Goal: Task Accomplishment & Management: Use online tool/utility

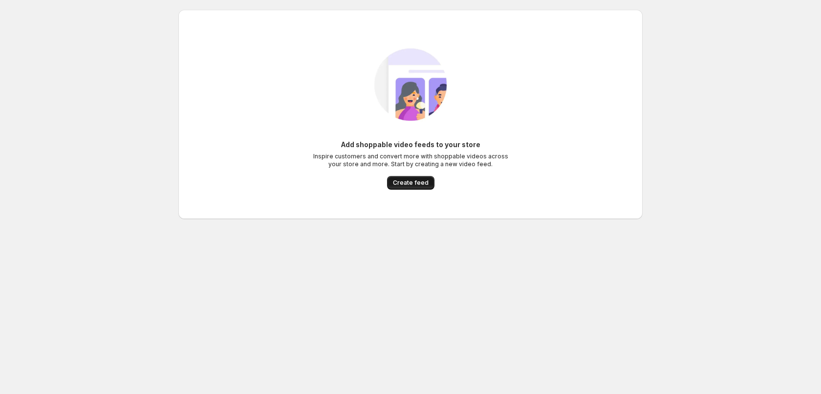
click at [416, 184] on span "Create feed" at bounding box center [411, 183] width 36 height 8
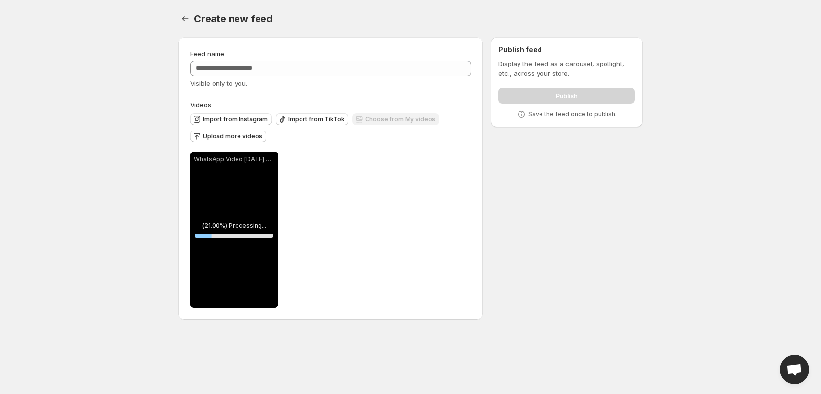
click at [285, 58] on div "Feed name" at bounding box center [330, 54] width 281 height 10
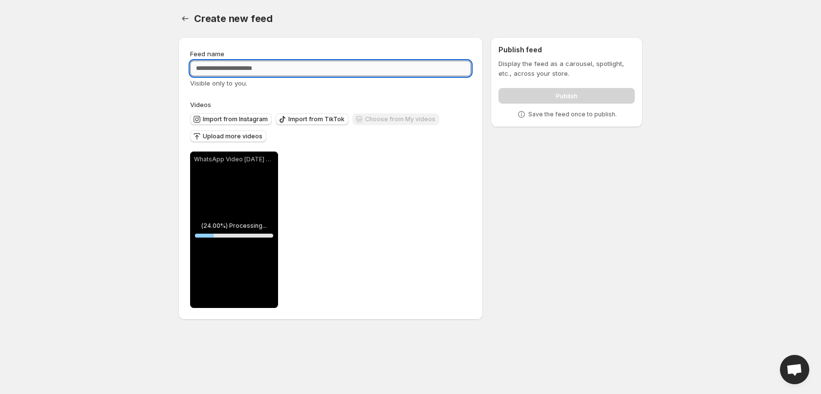
click at [286, 70] on input "Feed name" at bounding box center [330, 69] width 281 height 16
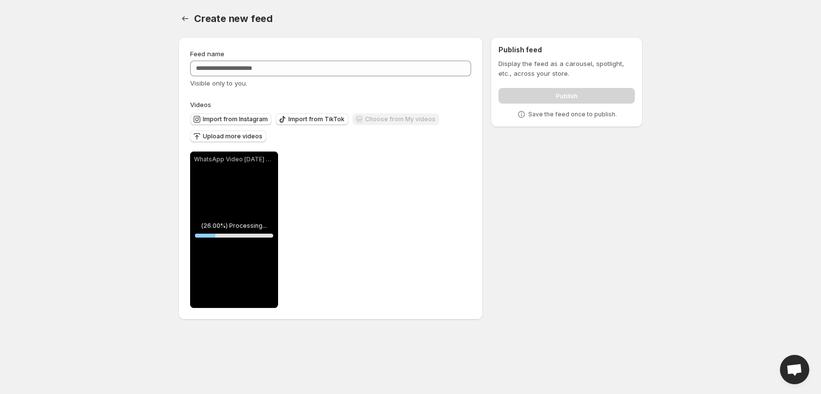
click at [369, 228] on div "**********" at bounding box center [330, 229] width 281 height 156
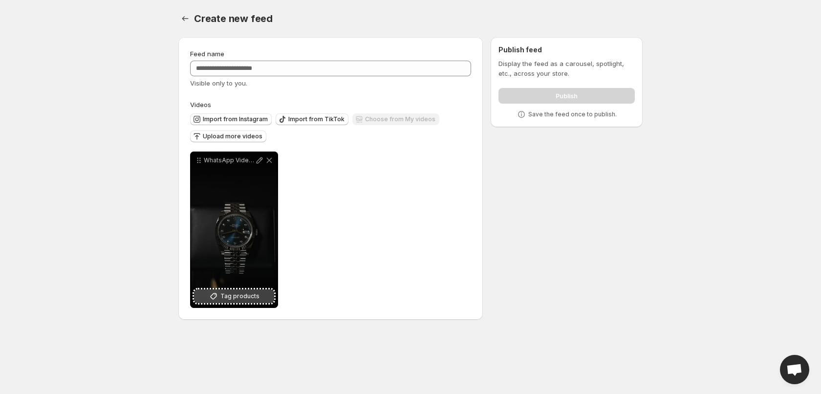
click at [249, 290] on button "Tag products" at bounding box center [234, 296] width 80 height 14
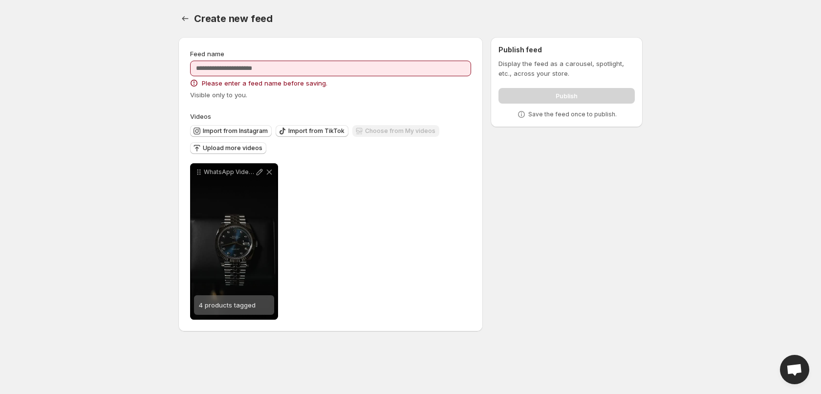
click at [339, 60] on div "Feed name Please enter a feed name before saving. Visible only to you." at bounding box center [330, 74] width 281 height 51
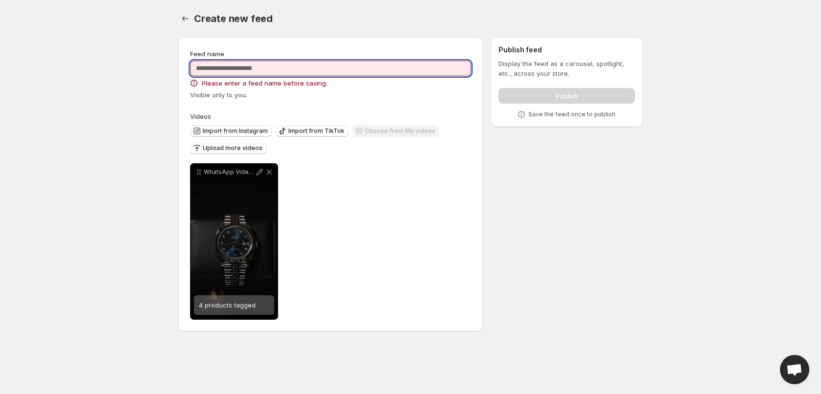
click at [345, 65] on input "Feed name" at bounding box center [330, 69] width 281 height 16
type input "*******"
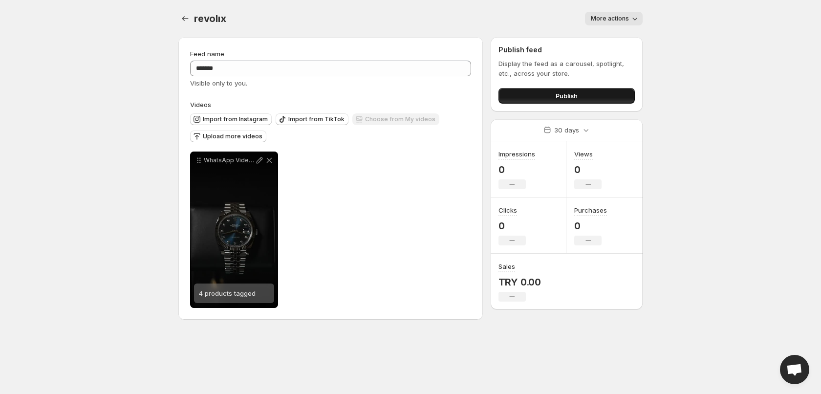
click at [543, 99] on button "Publish" at bounding box center [566, 96] width 136 height 16
click at [582, 82] on div "Display the feed as a carousel, spotlight, etc., across your store. Publish" at bounding box center [566, 81] width 136 height 45
drag, startPoint x: 586, startPoint y: 88, endPoint x: 588, endPoint y: 96, distance: 8.1
click at [588, 96] on div "Publish" at bounding box center [566, 94] width 136 height 20
click at [589, 99] on button "Publish" at bounding box center [566, 96] width 136 height 16
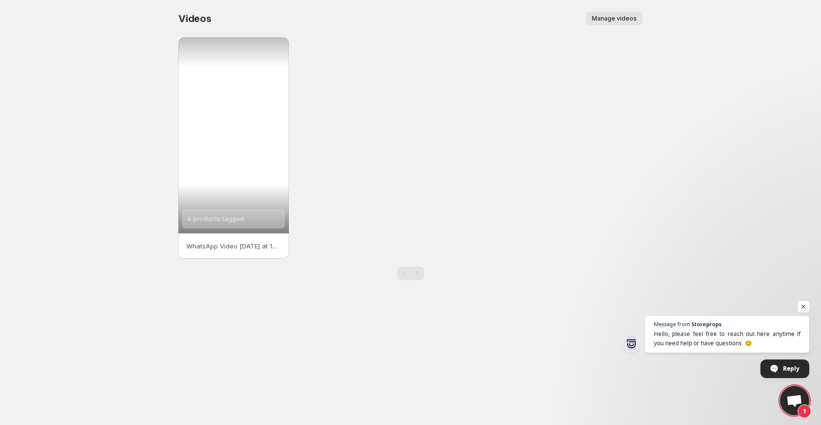
click at [237, 219] on span "4 products tagged" at bounding box center [215, 219] width 57 height 8
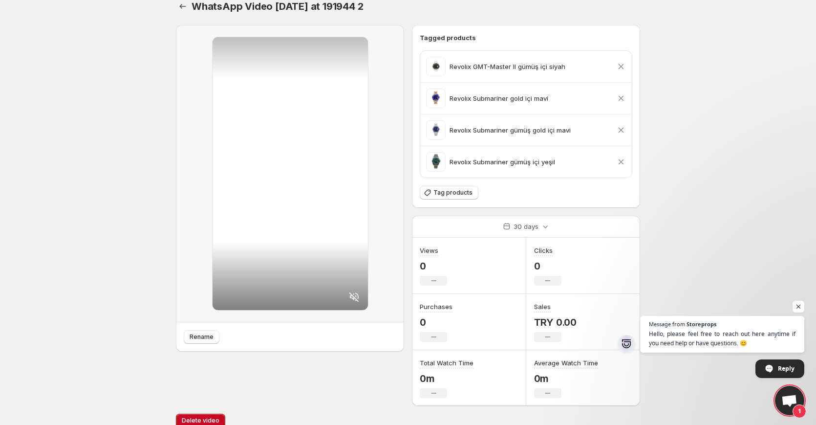
scroll to position [24, 0]
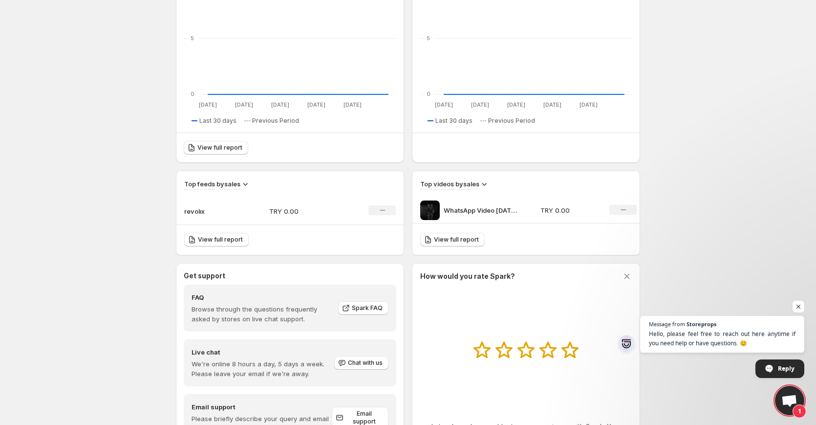
scroll to position [26, 0]
